Goal: Task Accomplishment & Management: Manage account settings

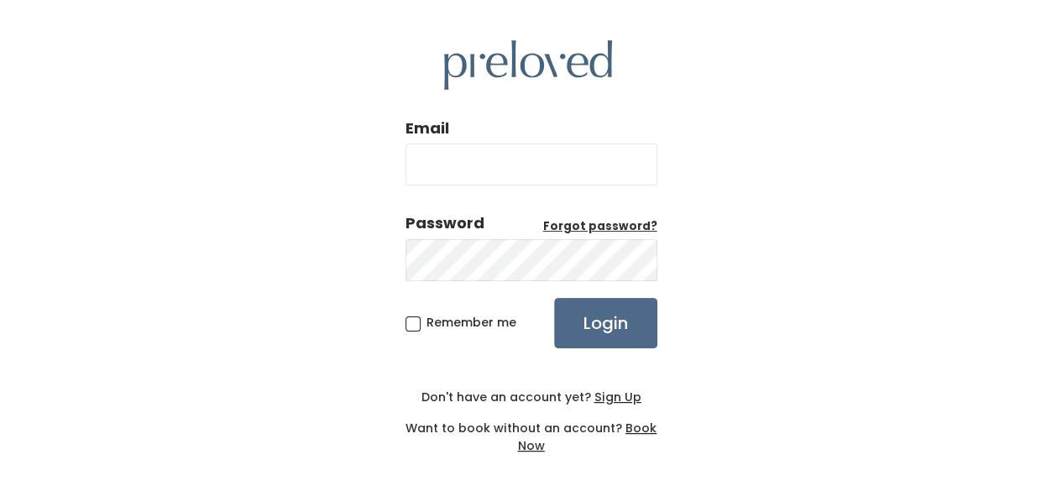
click at [452, 179] on input "Email" at bounding box center [532, 165] width 252 height 42
type input "[EMAIL_ADDRESS][DOMAIN_NAME]"
drag, startPoint x: 421, startPoint y: 320, endPoint x: 481, endPoint y: 333, distance: 61.9
click at [421, 320] on label "Remember me" at bounding box center [461, 323] width 111 height 18
click at [427, 320] on input "Remember me" at bounding box center [432, 319] width 11 height 11
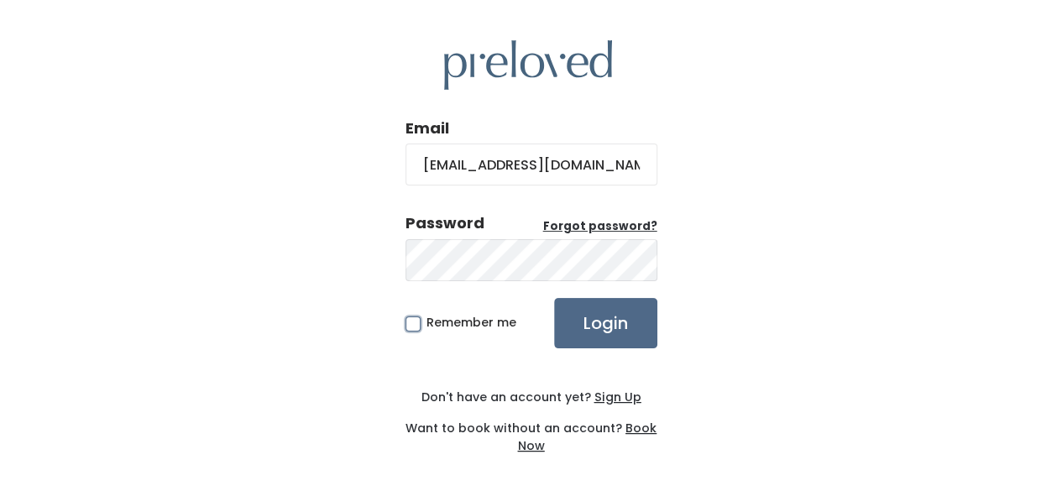
checkbox input "true"
click at [618, 328] on input "Login" at bounding box center [605, 323] width 103 height 50
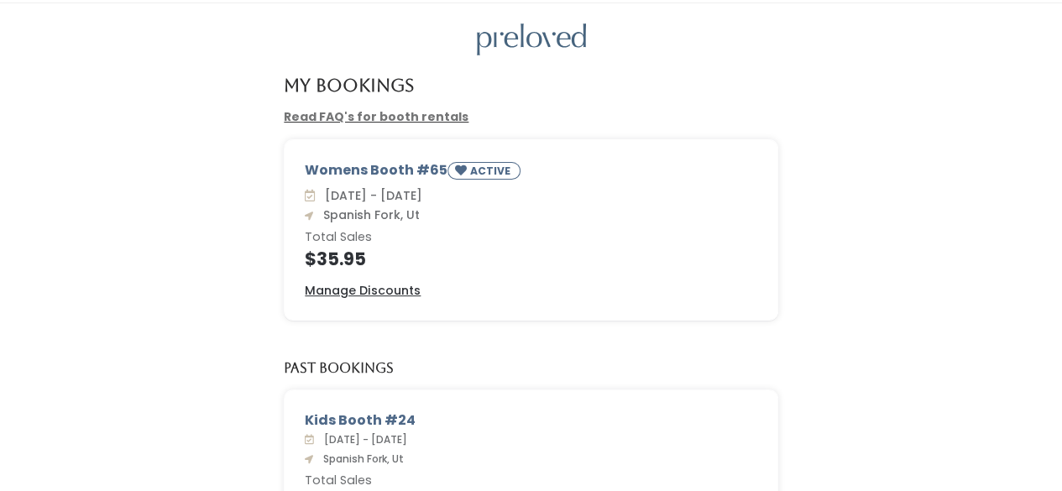
scroll to position [84, 0]
